Goal: Transaction & Acquisition: Obtain resource

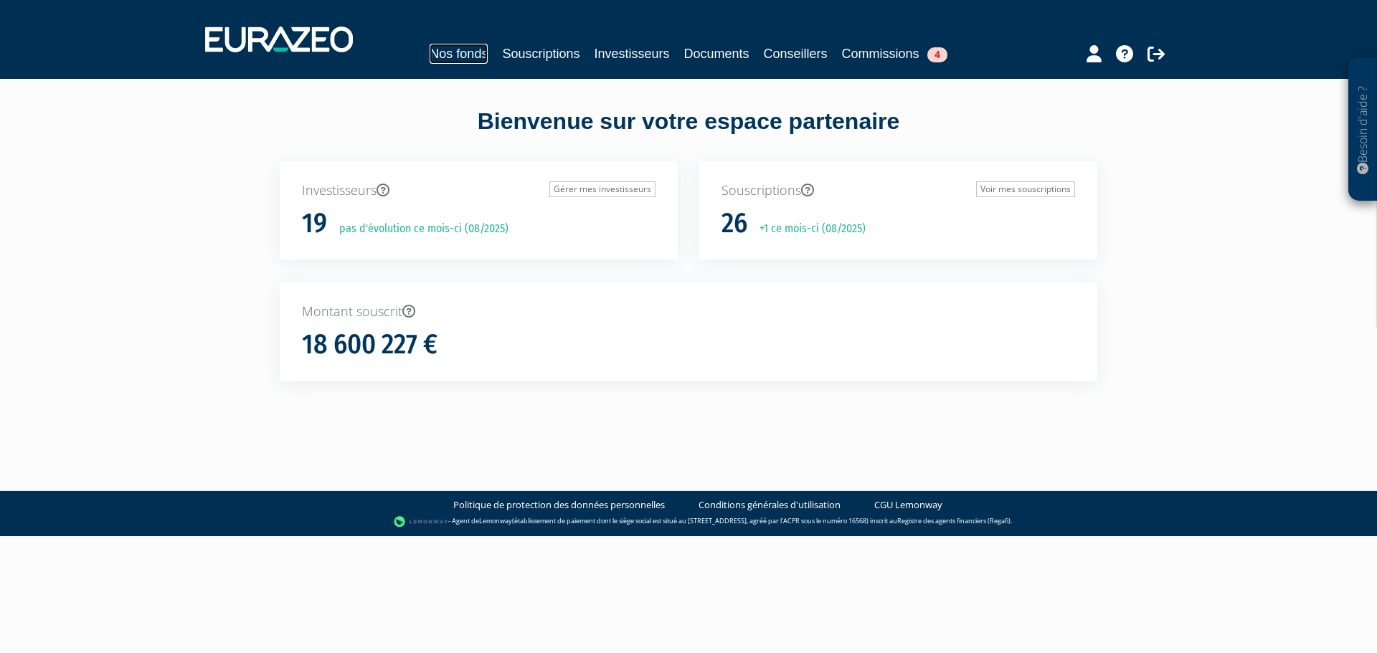
click at [430, 47] on link "Nos fonds" at bounding box center [459, 54] width 58 height 20
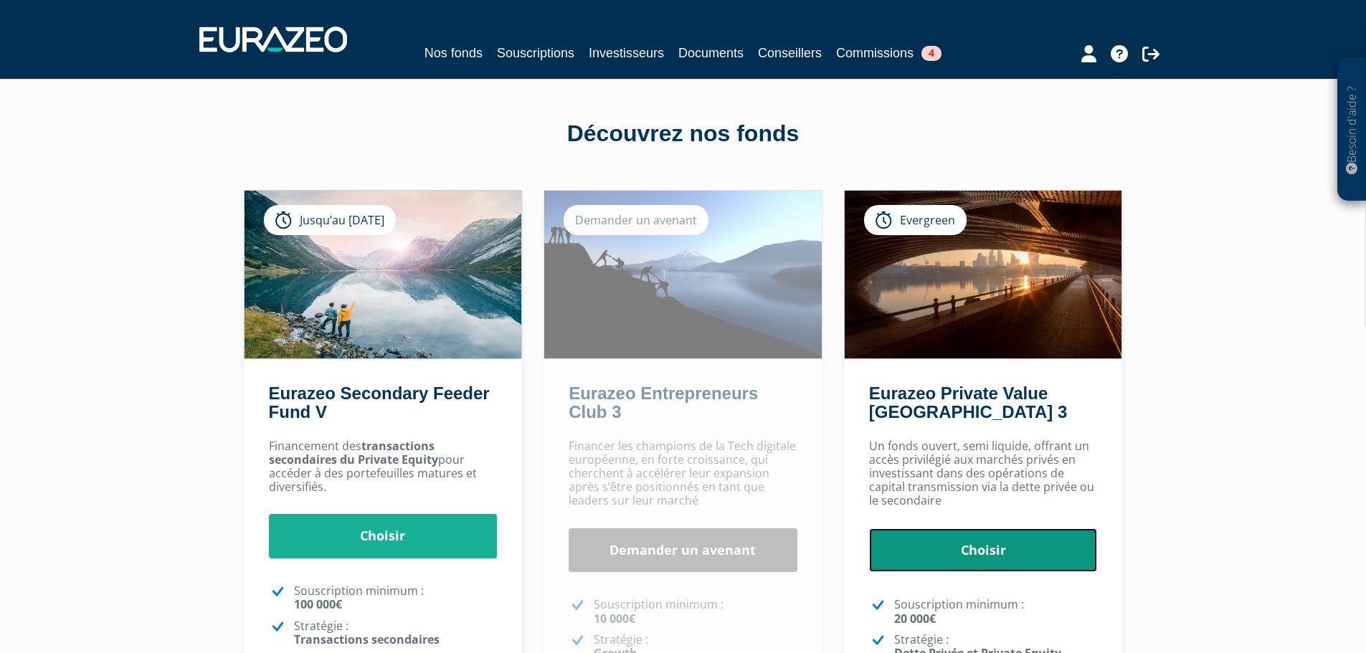
click at [962, 538] on link "Choisir" at bounding box center [983, 550] width 229 height 44
